Goal: Information Seeking & Learning: Check status

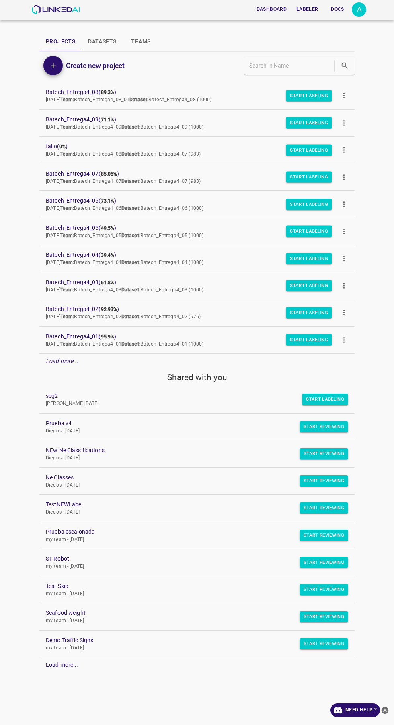
scroll to position [33, 0]
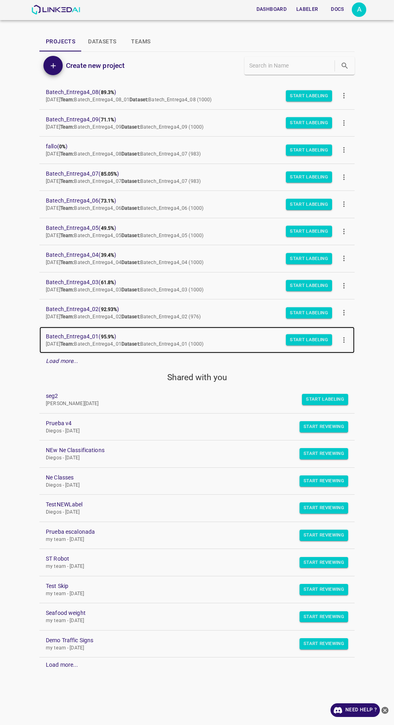
click at [96, 332] on span "Batech_Entrega4_01 ( 95.9% )" at bounding box center [190, 336] width 289 height 8
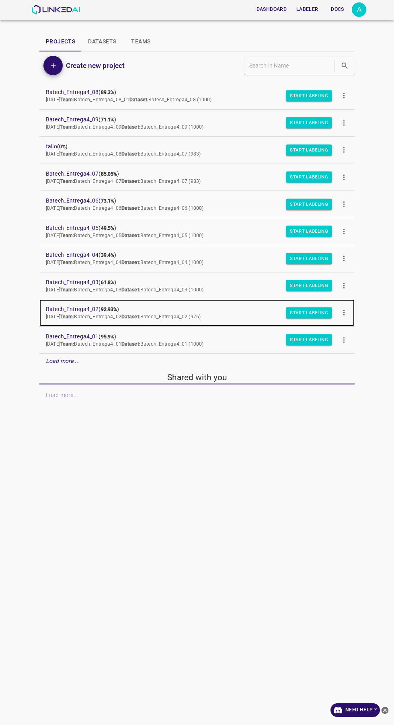
click at [108, 310] on b "92.93%" at bounding box center [109, 310] width 16 height 6
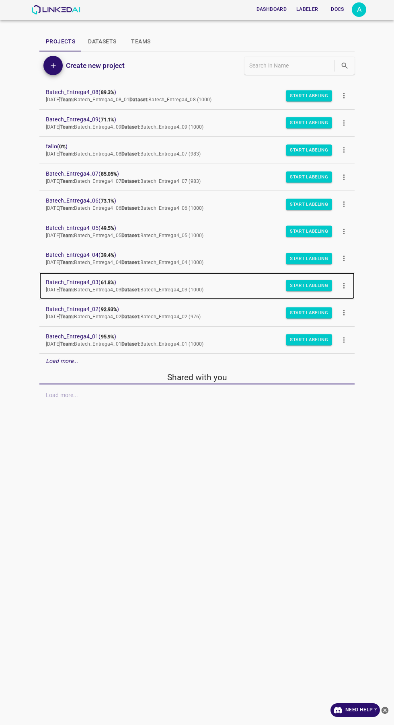
click at [88, 280] on span "Batech_Entrega4_03 ( 61.8% )" at bounding box center [190, 282] width 289 height 8
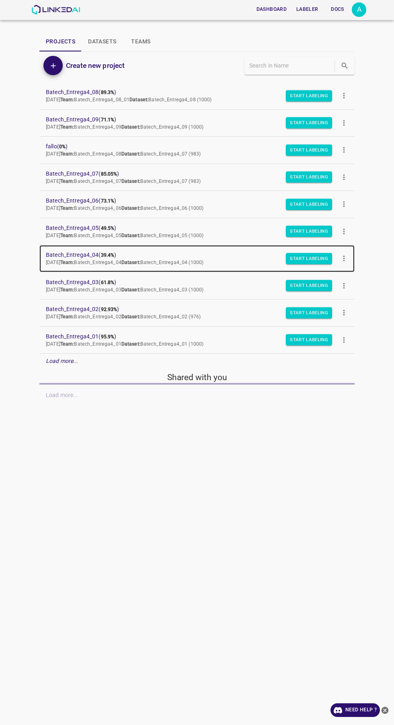
click at [100, 255] on span "Batech_Entrega4_04 ( 39.4% )" at bounding box center [190, 255] width 289 height 8
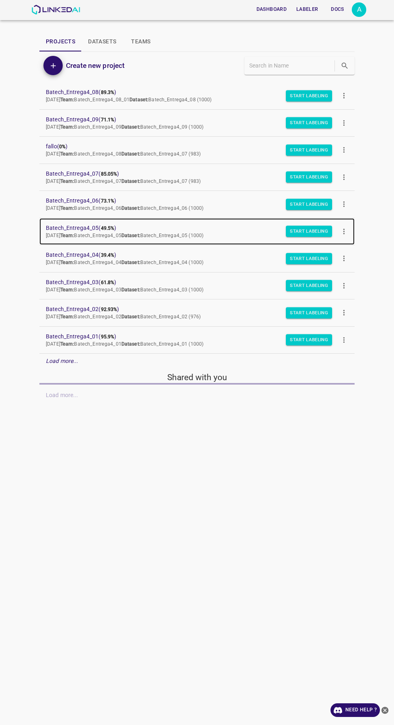
click at [74, 233] on b "Team:" at bounding box center [67, 236] width 14 height 6
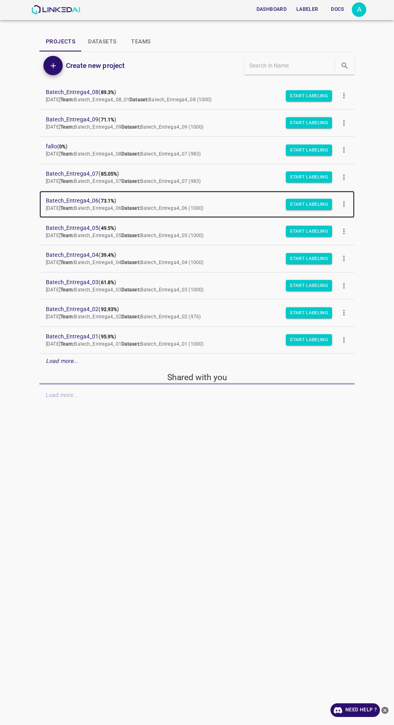
click at [88, 200] on span "Batech_Entrega4_06 ( 73.1% )" at bounding box center [190, 200] width 289 height 8
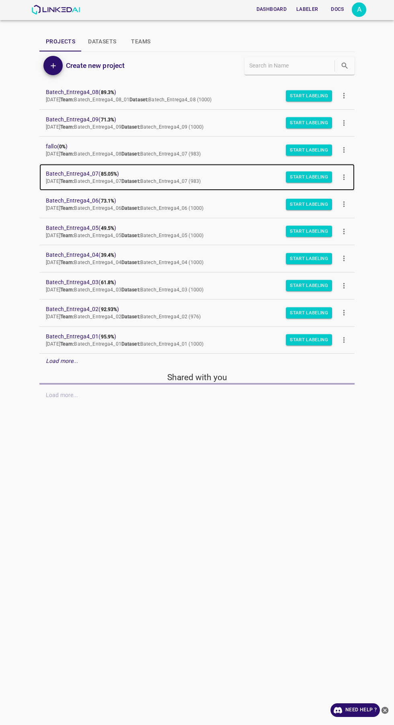
click at [89, 178] on p "Mon Sep 08 2025 Team: Batech_Entrega4_07 Dataset: Batech_Entrega4_07 (983)" at bounding box center [190, 181] width 289 height 7
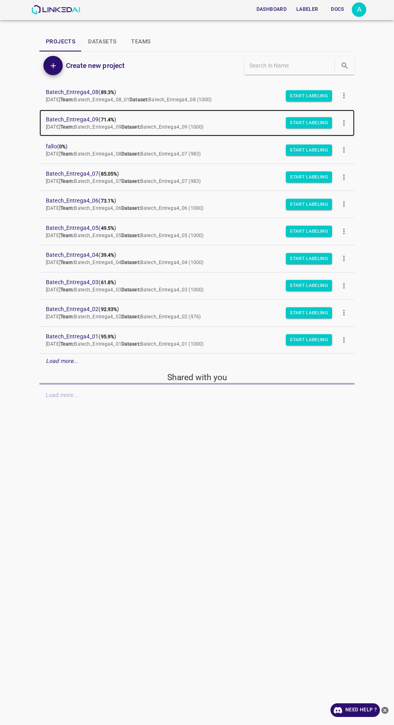
click at [96, 121] on span "Batech_Entrega4_09 ( 71.4% )" at bounding box center [190, 119] width 289 height 8
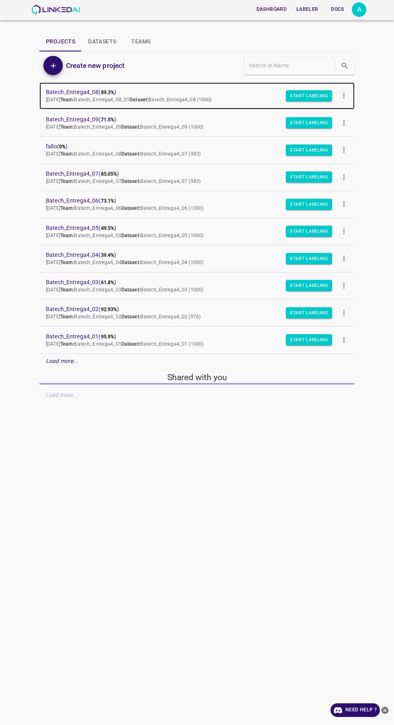
click at [102, 93] on b "89.3%" at bounding box center [108, 93] width 14 height 6
